Goal: Task Accomplishment & Management: Manage account settings

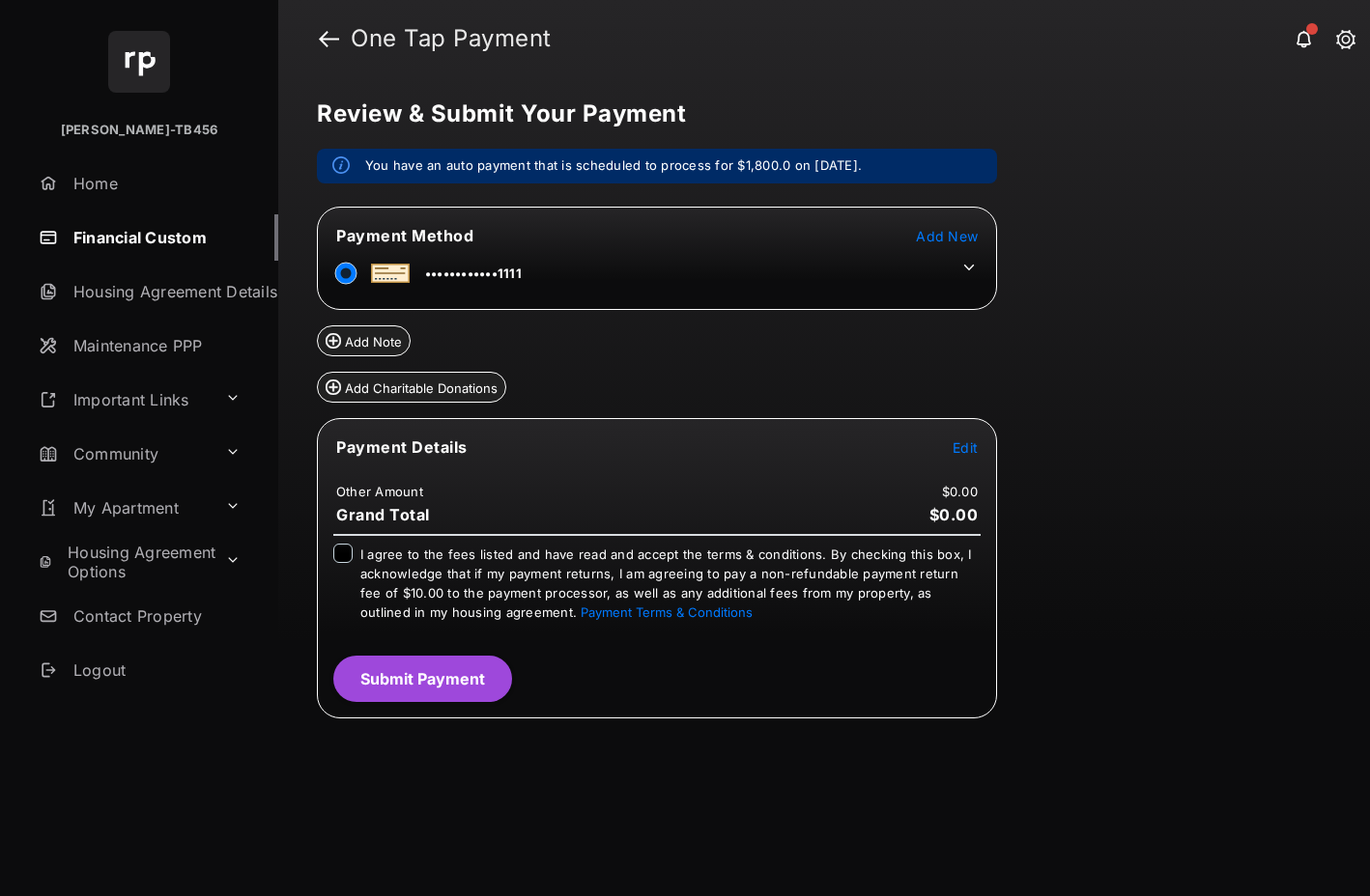
click at [973, 270] on icon at bounding box center [970, 267] width 18 height 18
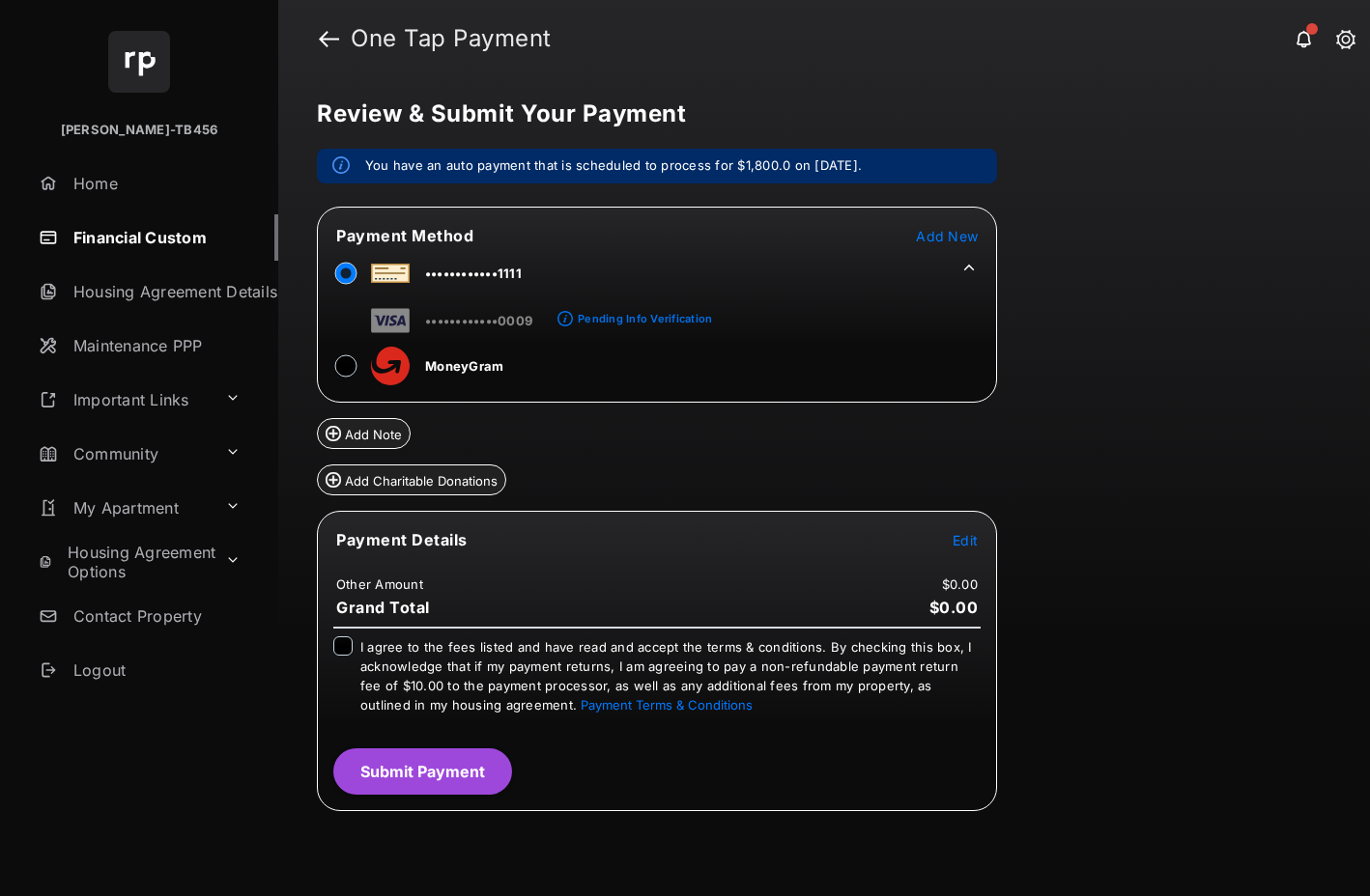
click at [973, 270] on icon at bounding box center [970, 267] width 11 height 6
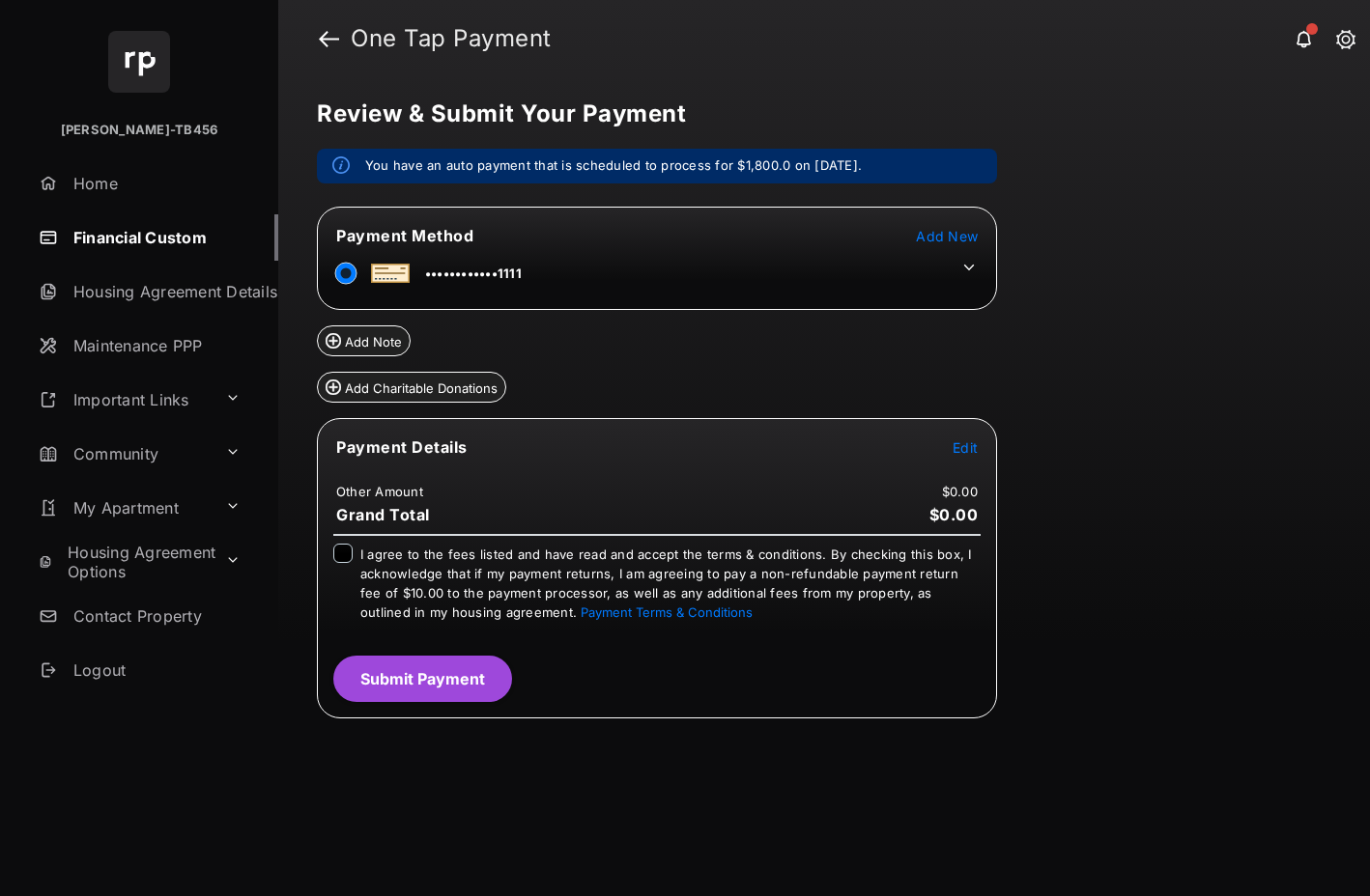
click at [115, 245] on link "Financial Custom" at bounding box center [155, 238] width 248 height 47
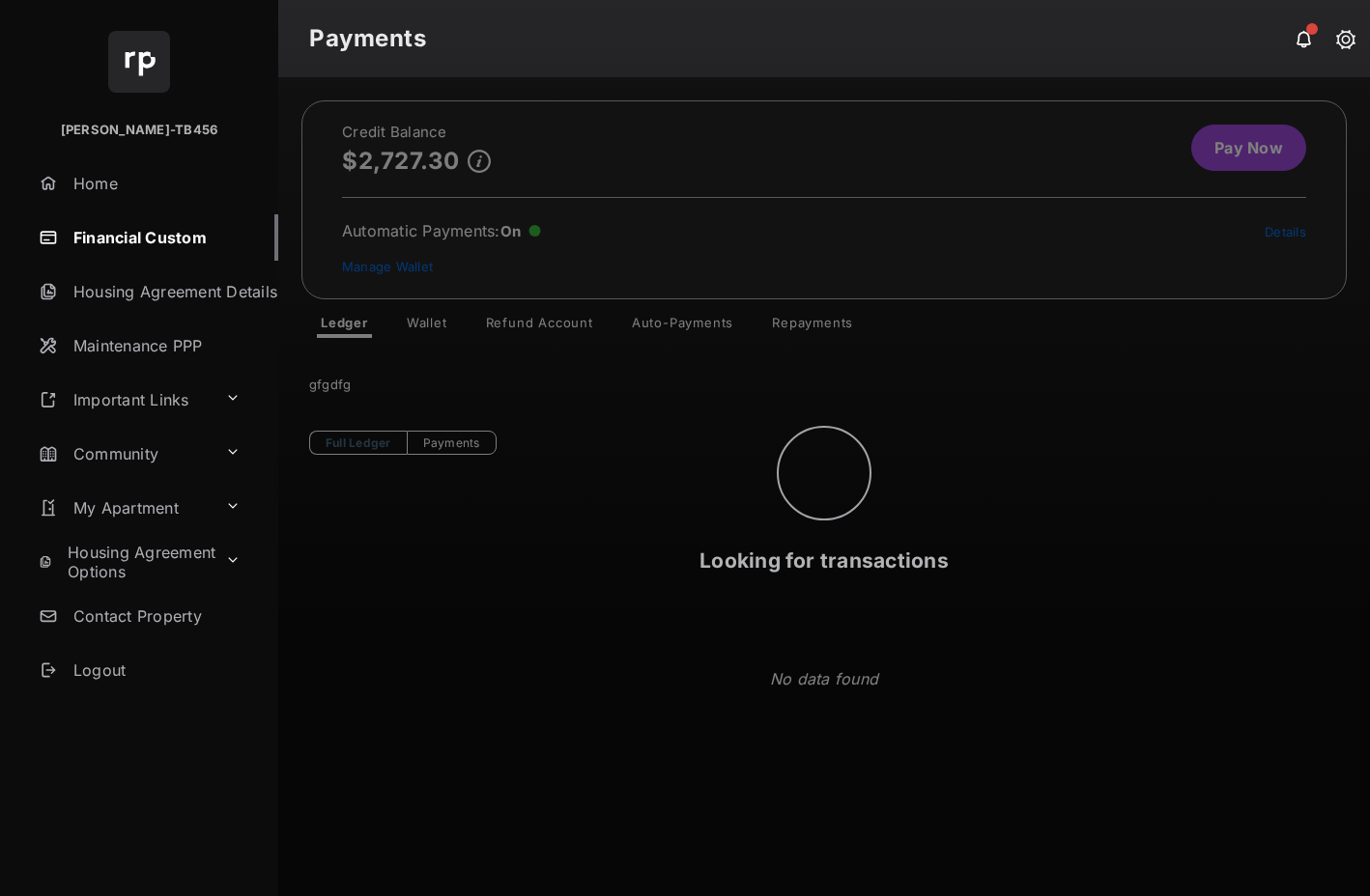
click at [431, 326] on div "Looking for transactions" at bounding box center [824, 486] width 1092 height 819
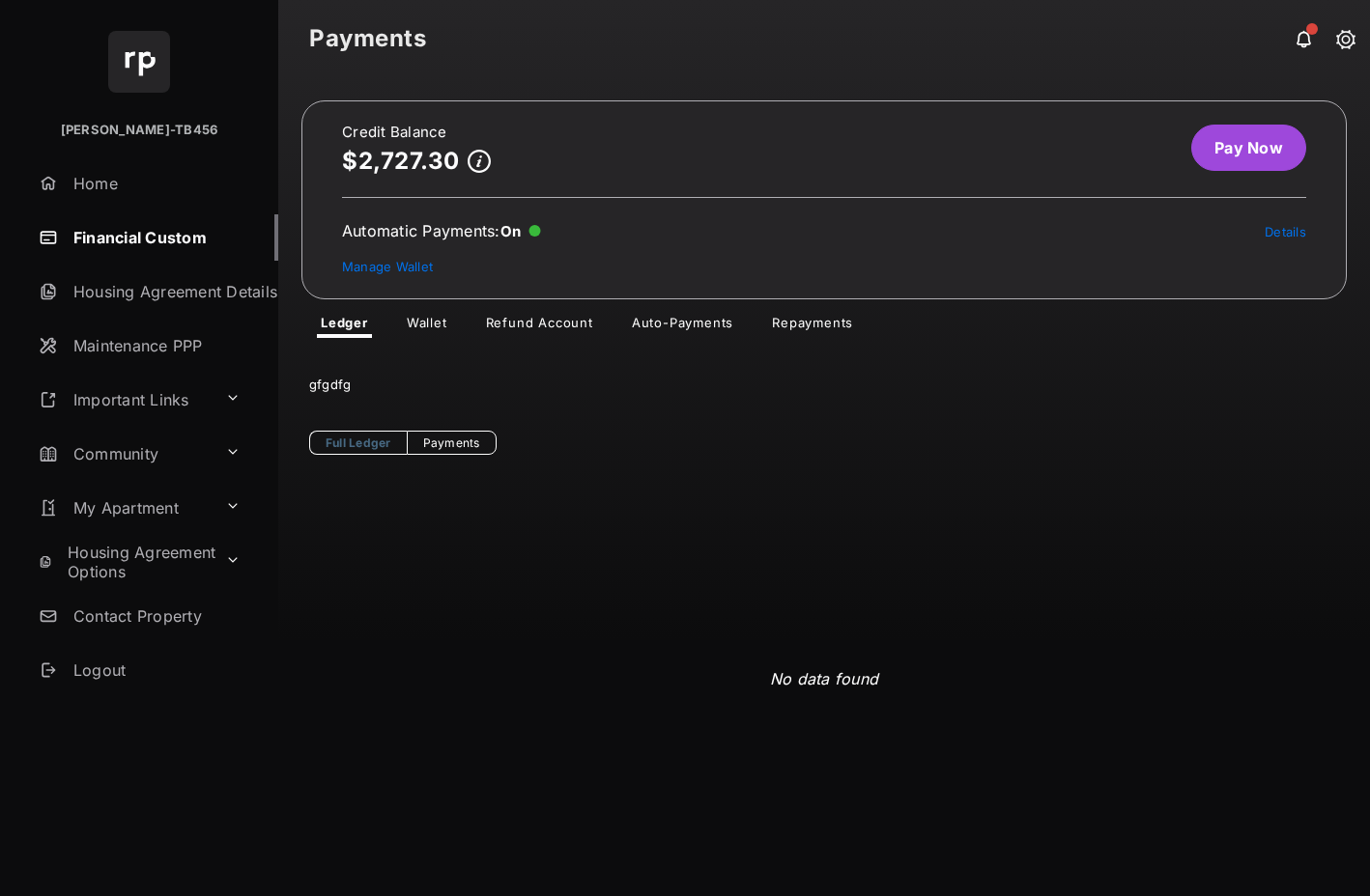
click at [663, 321] on link "Auto-Payments" at bounding box center [683, 326] width 133 height 23
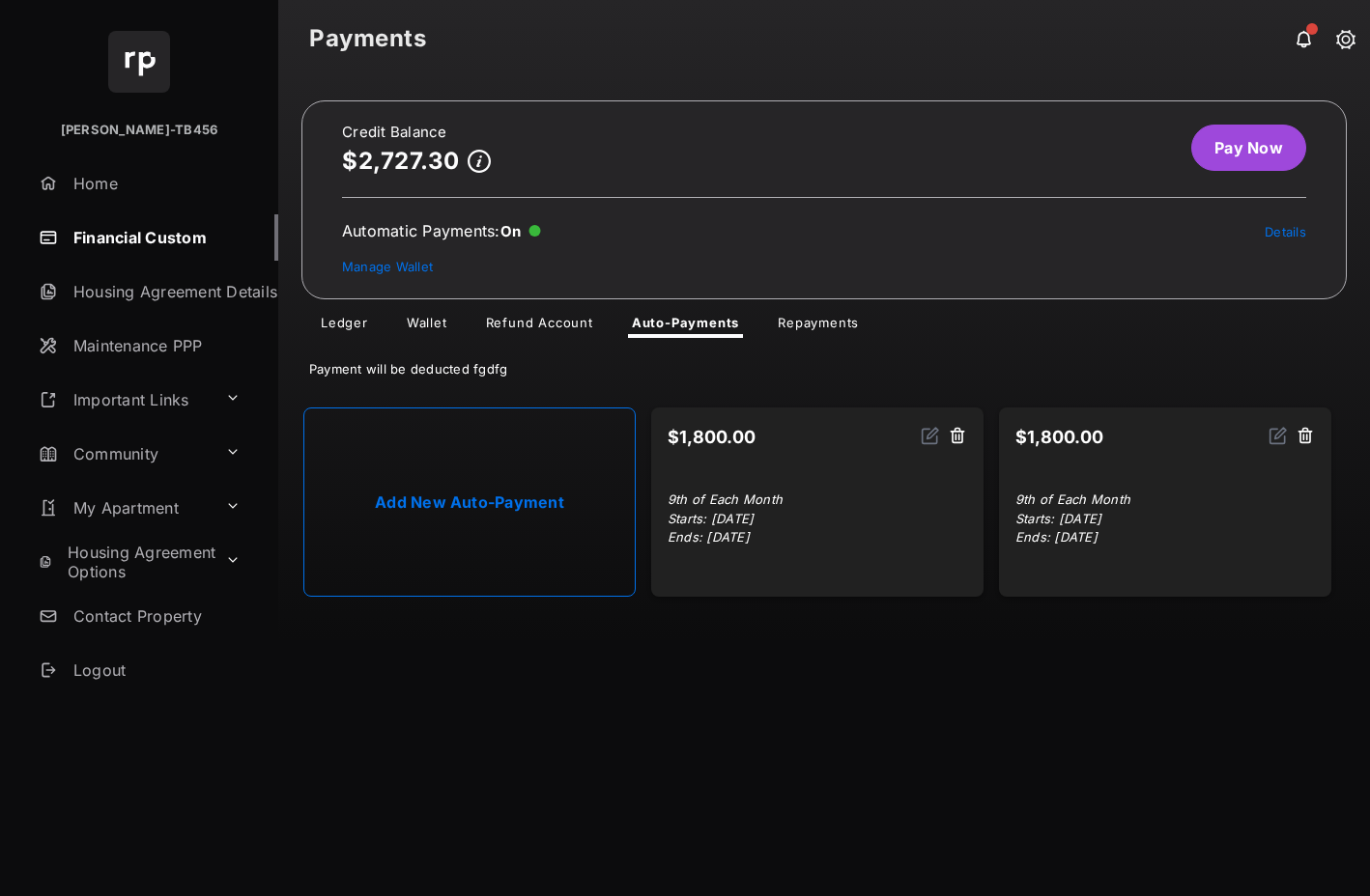
click at [415, 500] on link "Add New Auto-Payment" at bounding box center [470, 502] width 333 height 189
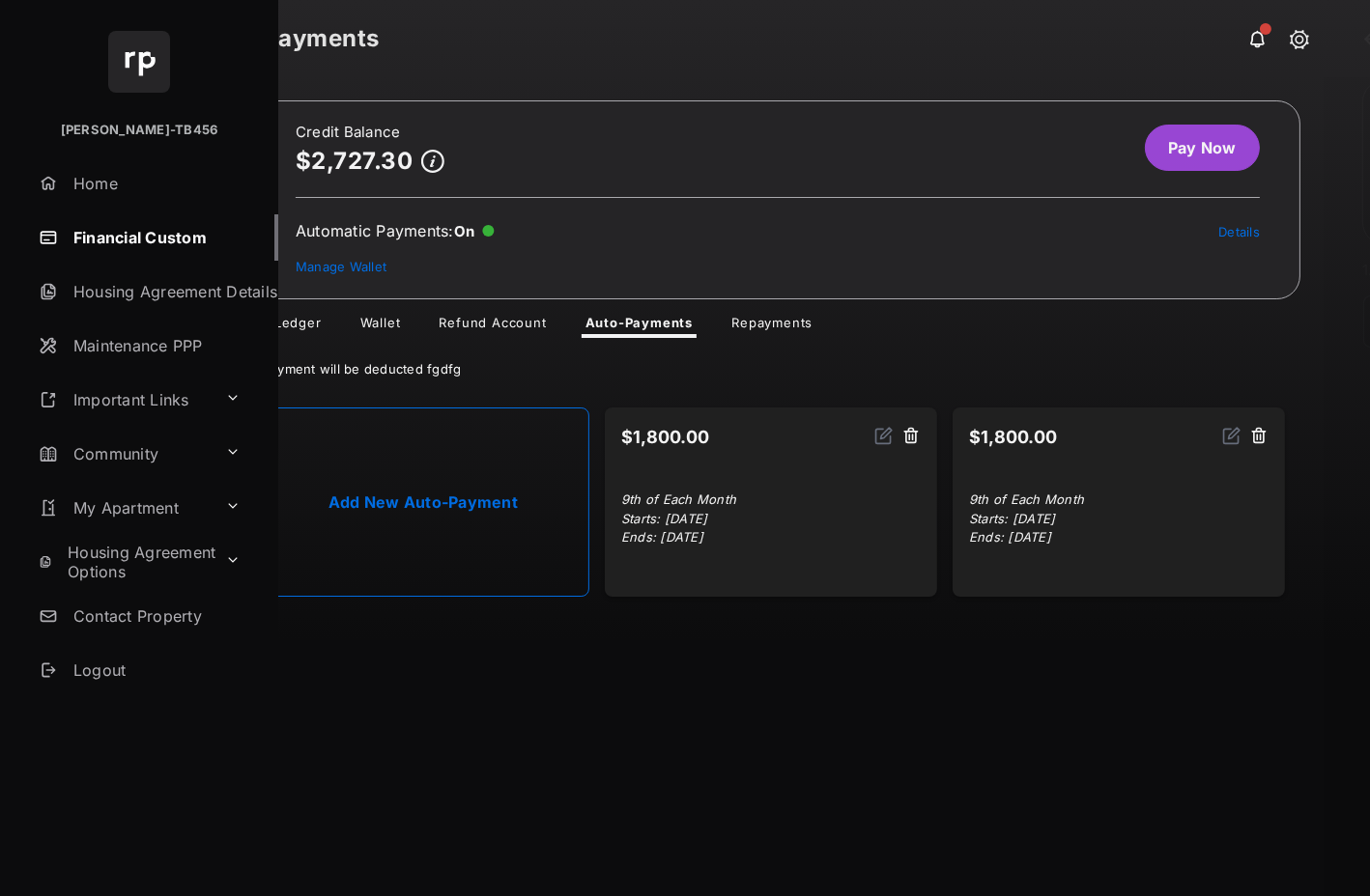
select select "**********"
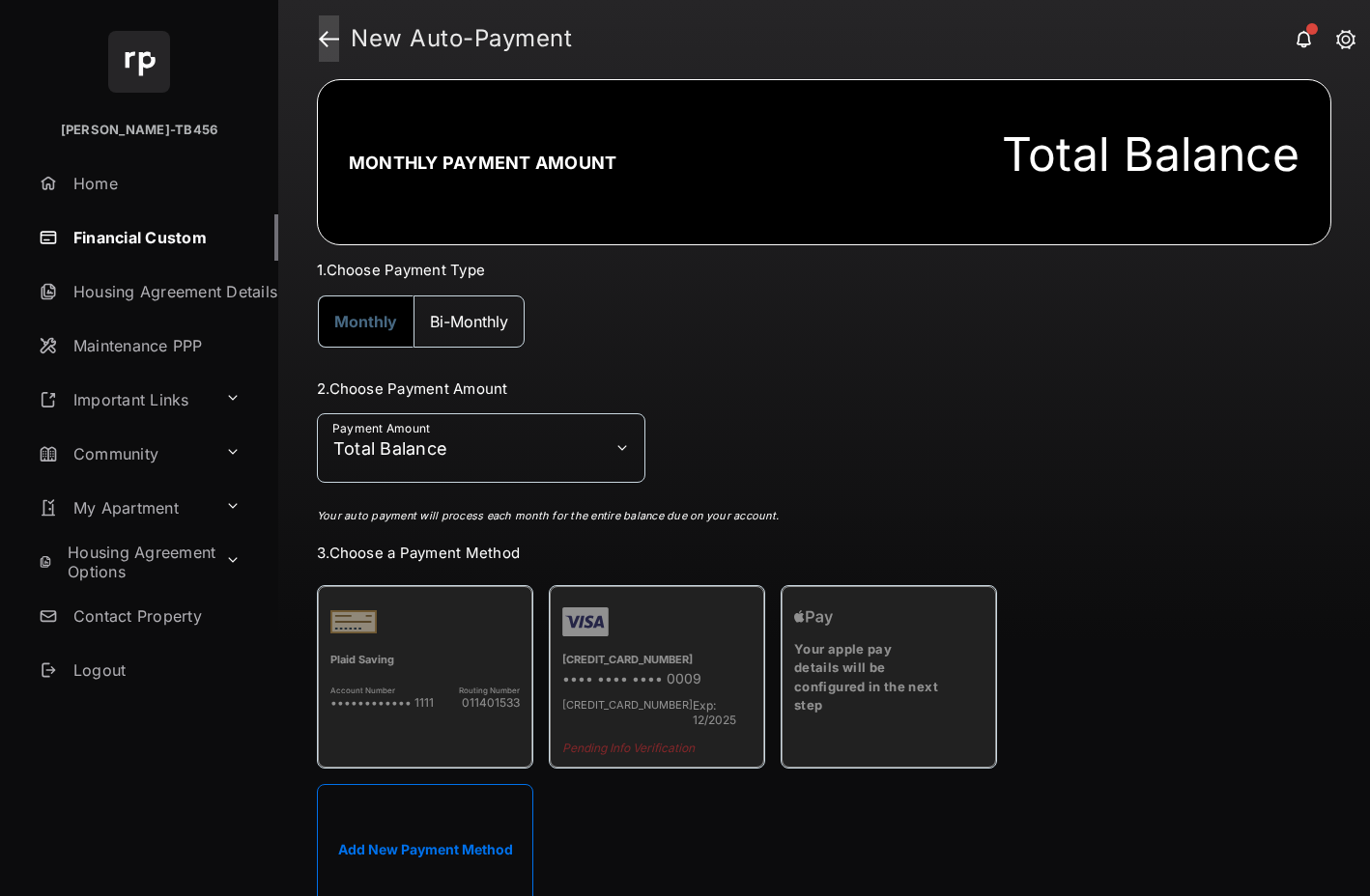
click at [326, 42] on link at bounding box center [329, 39] width 20 height 47
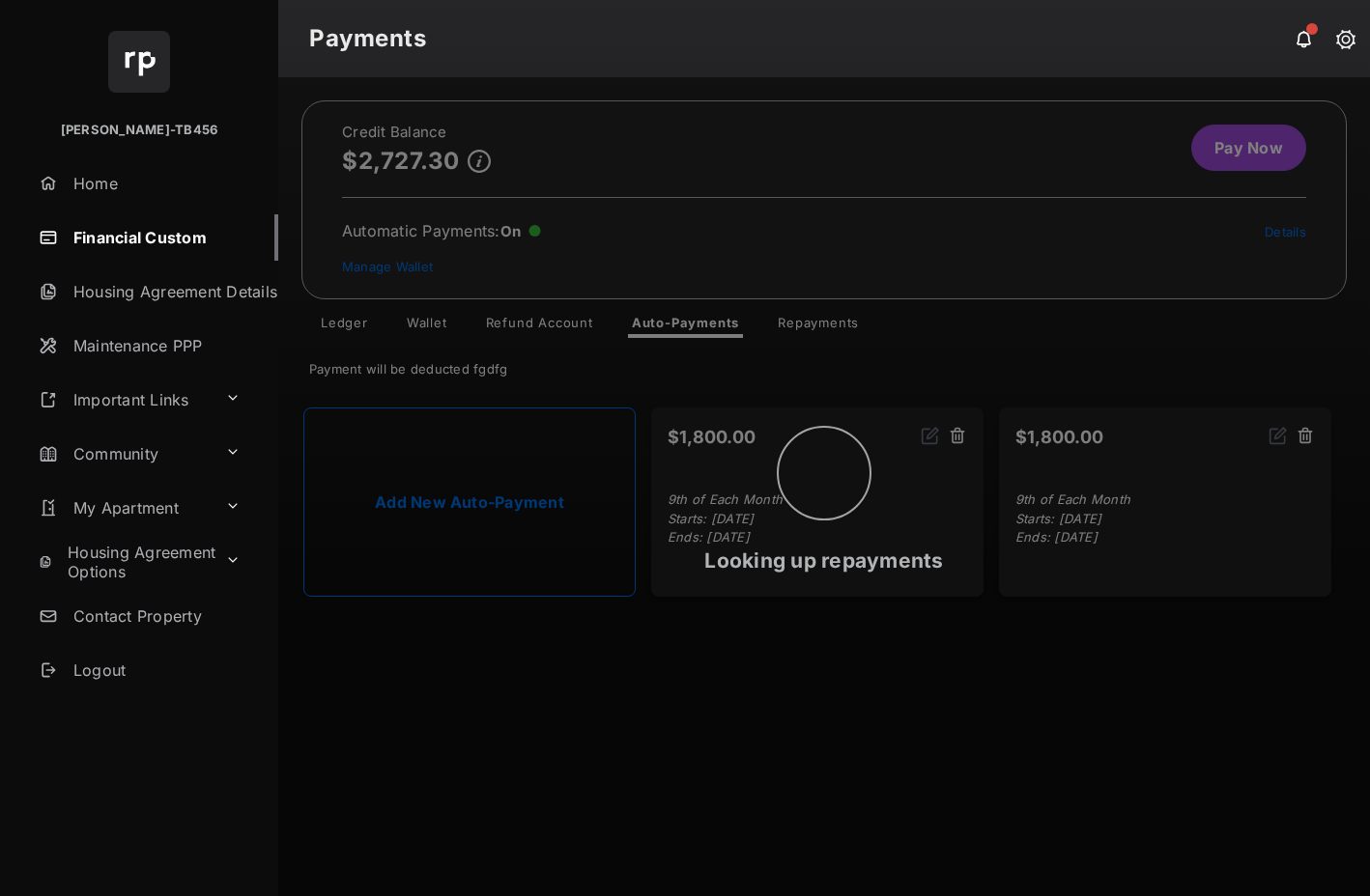
click at [498, 316] on div "Looking up repayments" at bounding box center [824, 486] width 1092 height 819
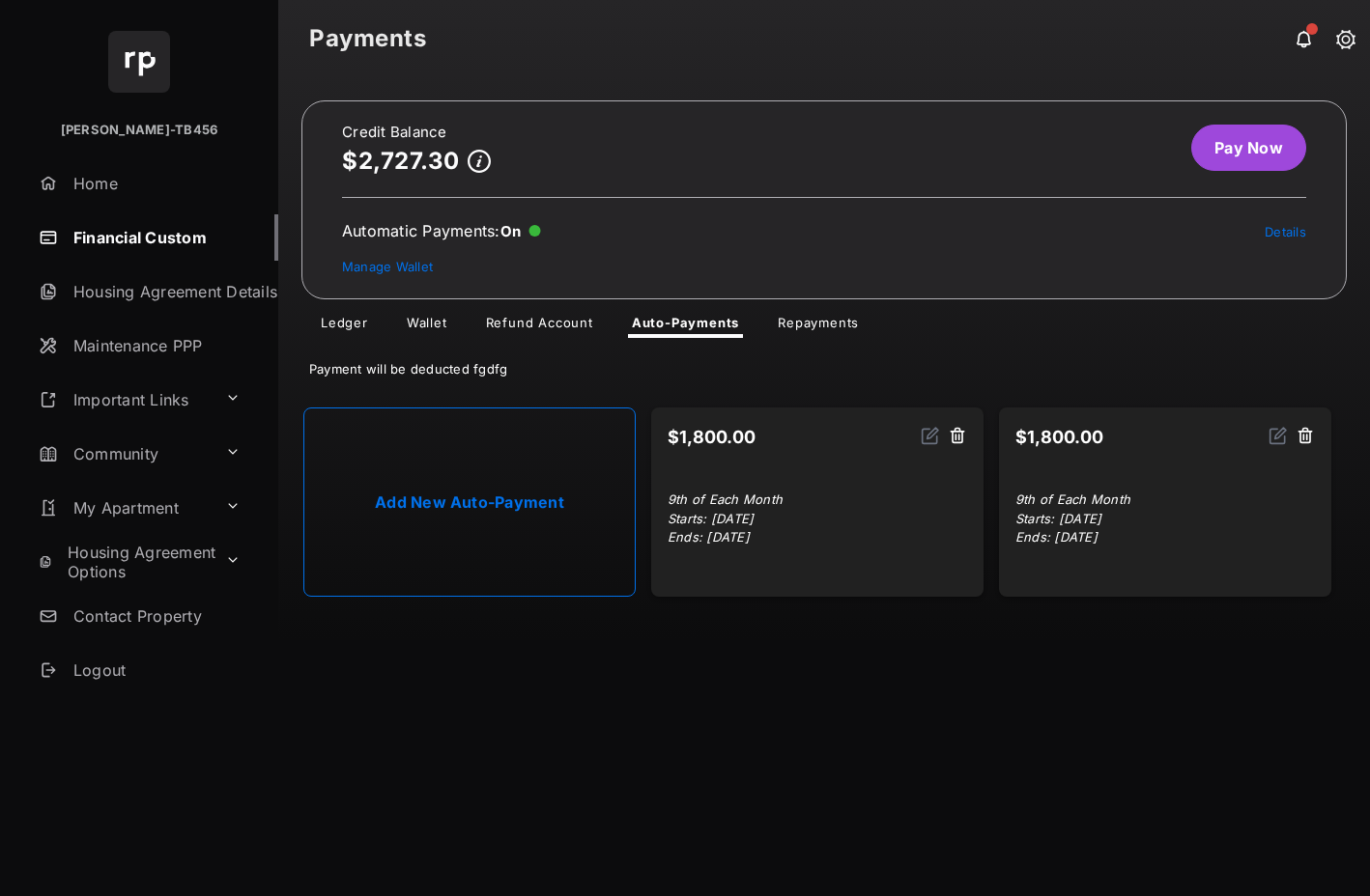
click at [521, 320] on link "Refund Account" at bounding box center [540, 326] width 139 height 23
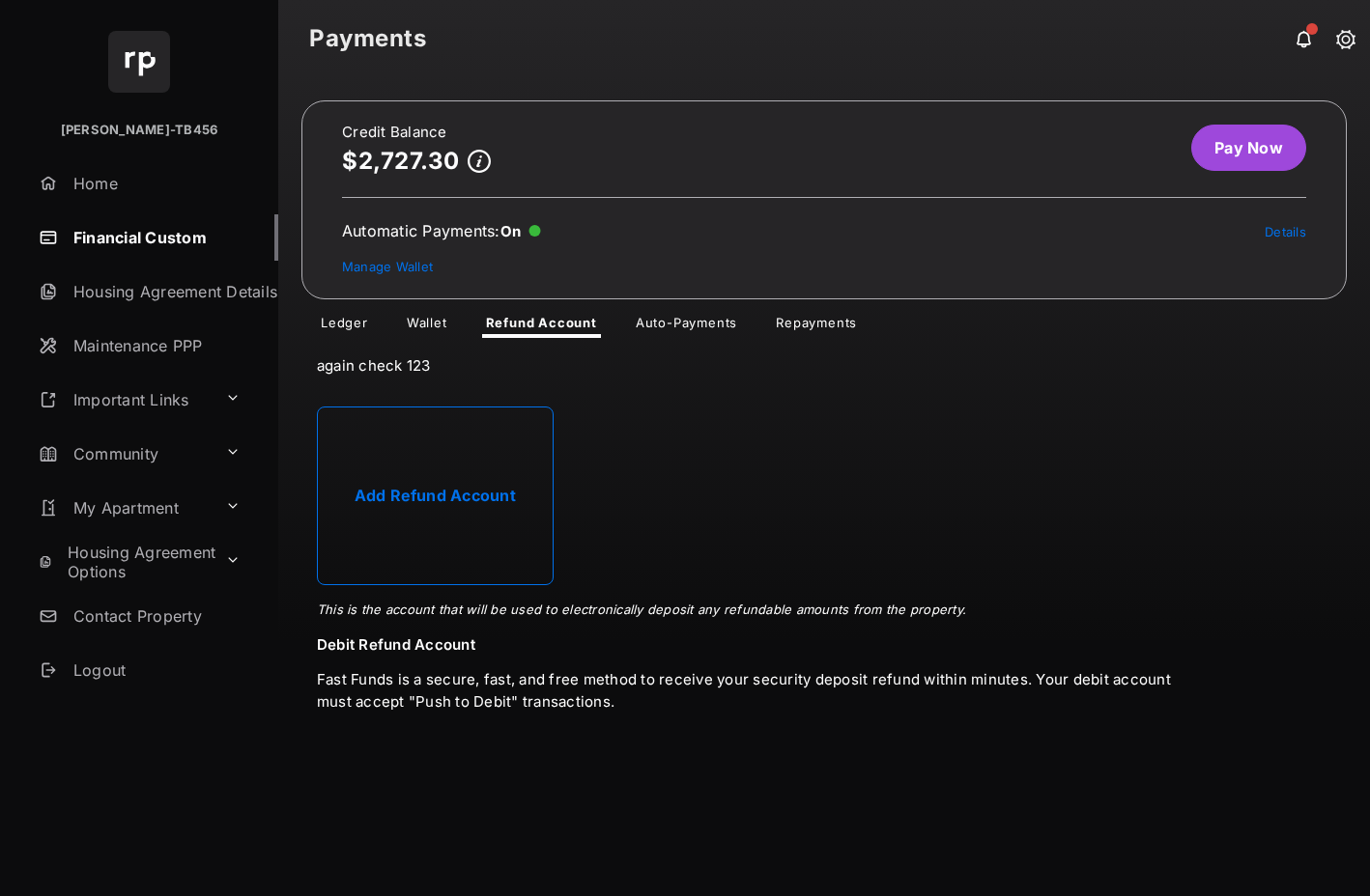
click at [459, 496] on link "Add Refund Account" at bounding box center [435, 496] width 237 height 179
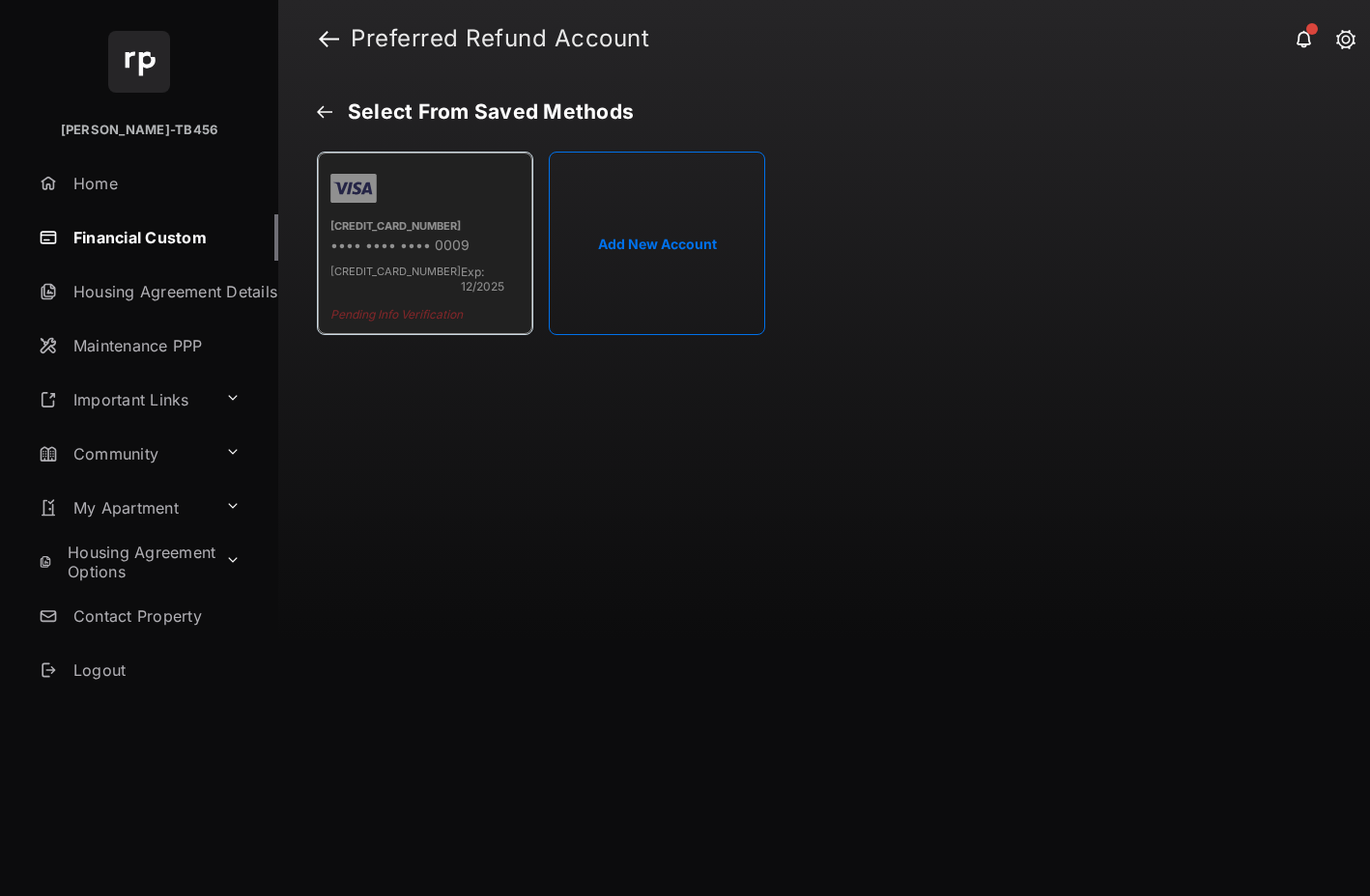
click at [327, 116] on button at bounding box center [325, 113] width 16 height 19
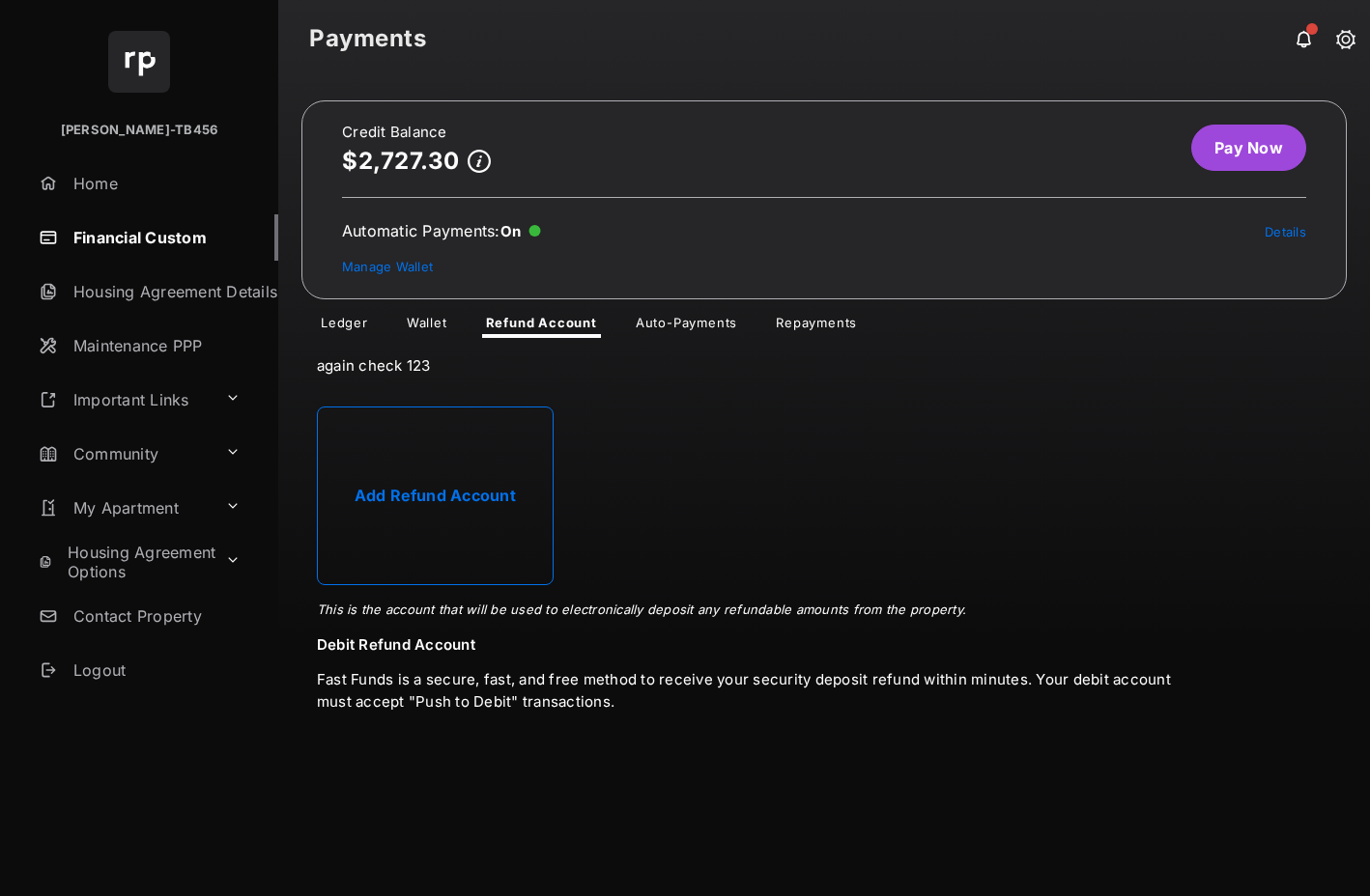
click at [421, 323] on link "Wallet" at bounding box center [427, 326] width 71 height 23
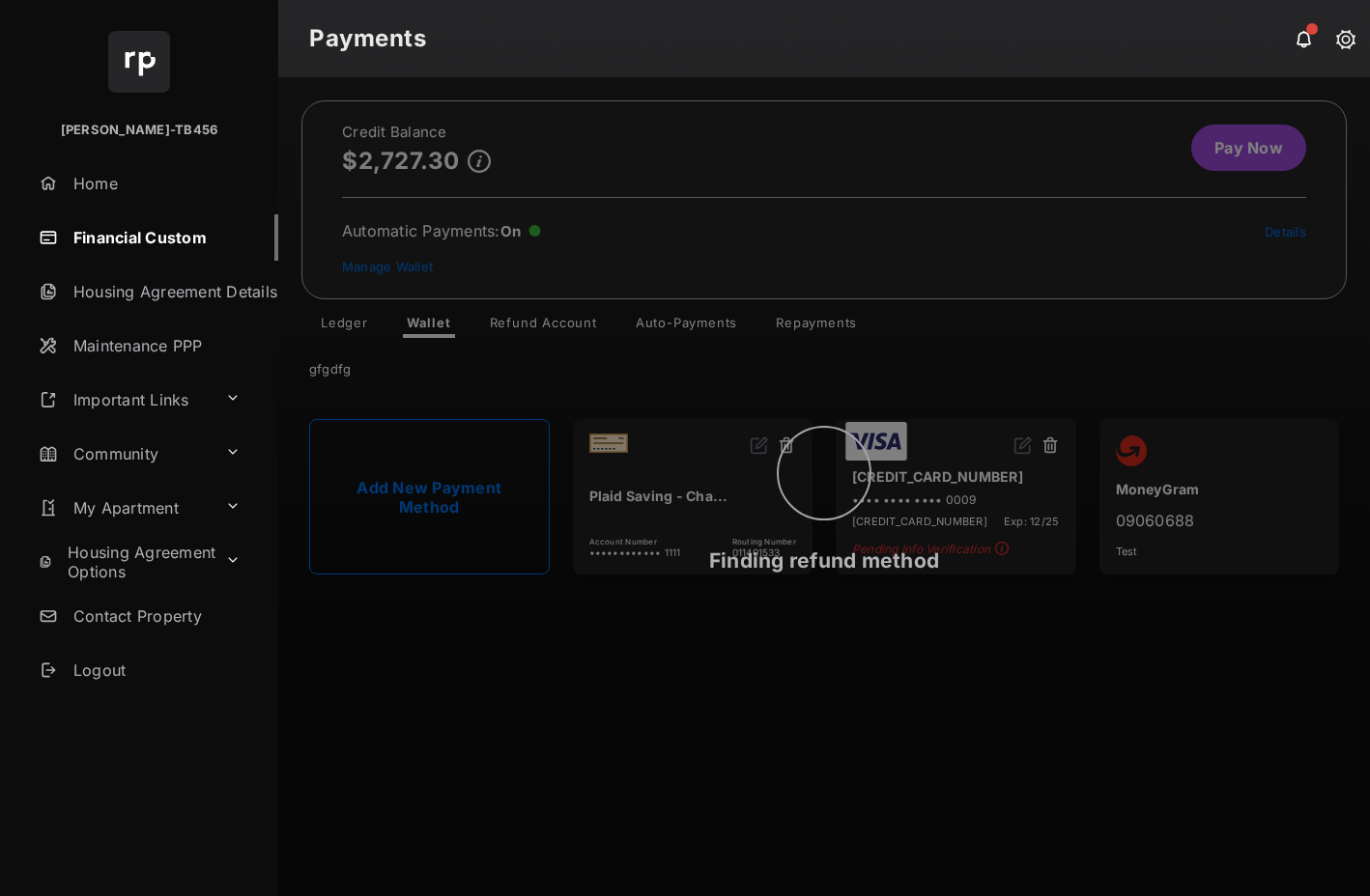
click at [414, 505] on div "Finding refund method" at bounding box center [824, 486] width 1092 height 819
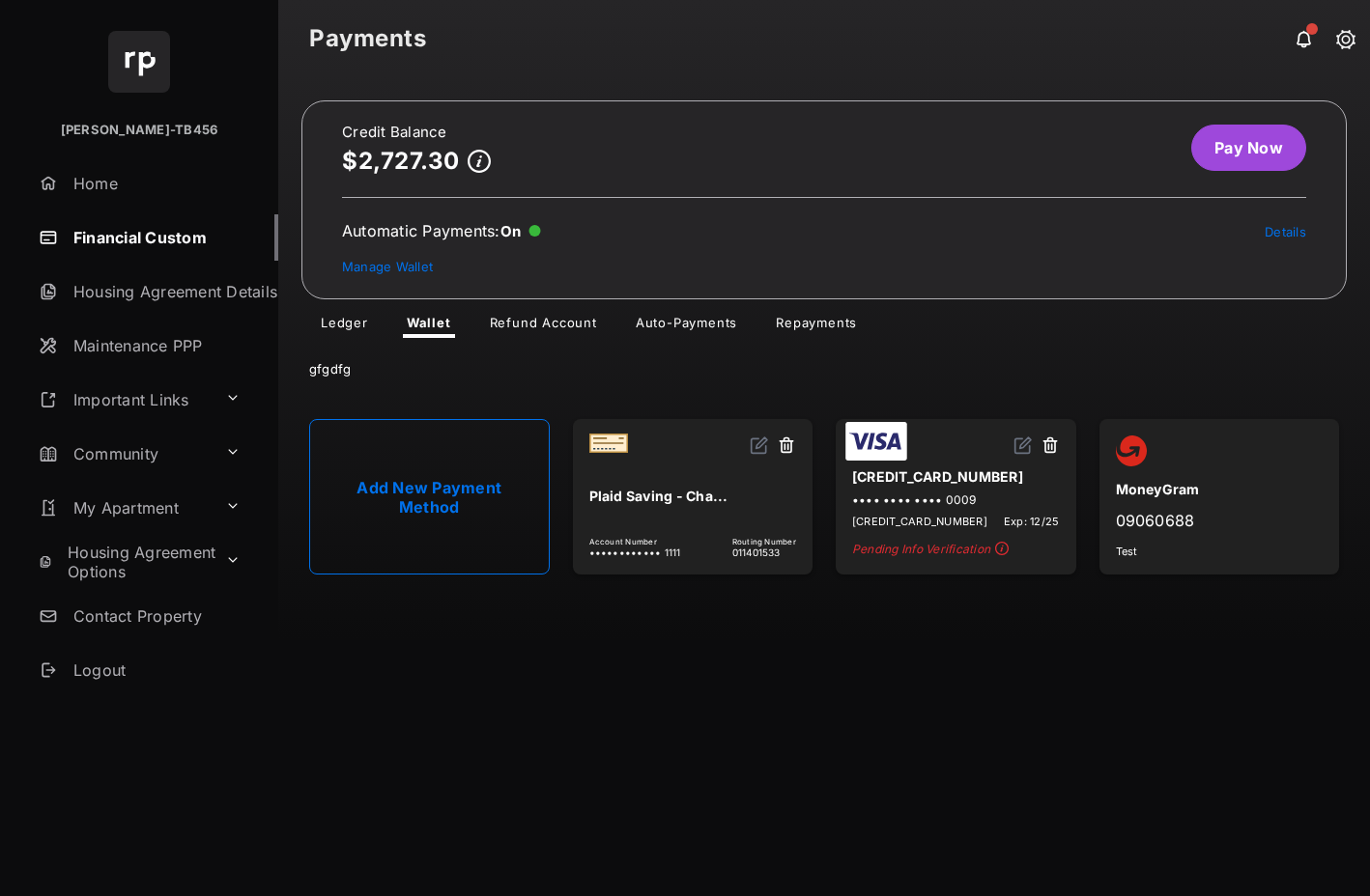
click at [1000, 338] on div "gfgdfg" at bounding box center [824, 364] width 1092 height 54
